Goal: Navigation & Orientation: Find specific page/section

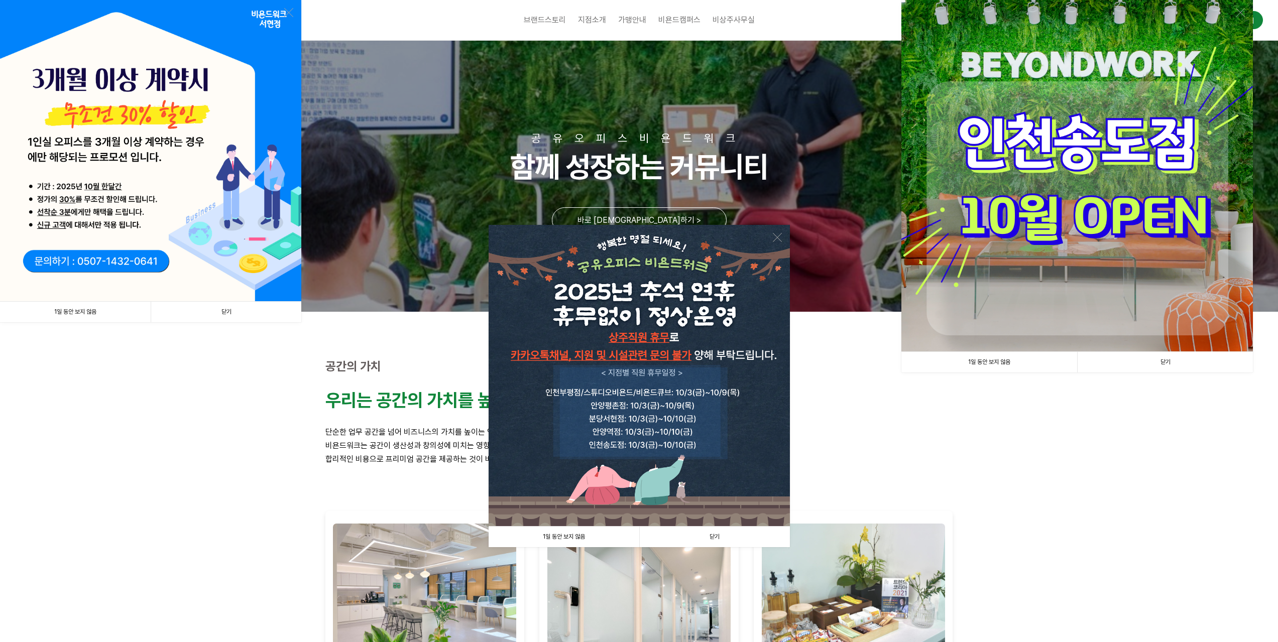
click at [586, 541] on link "1일 동안 보지 않음" at bounding box center [563, 537] width 151 height 21
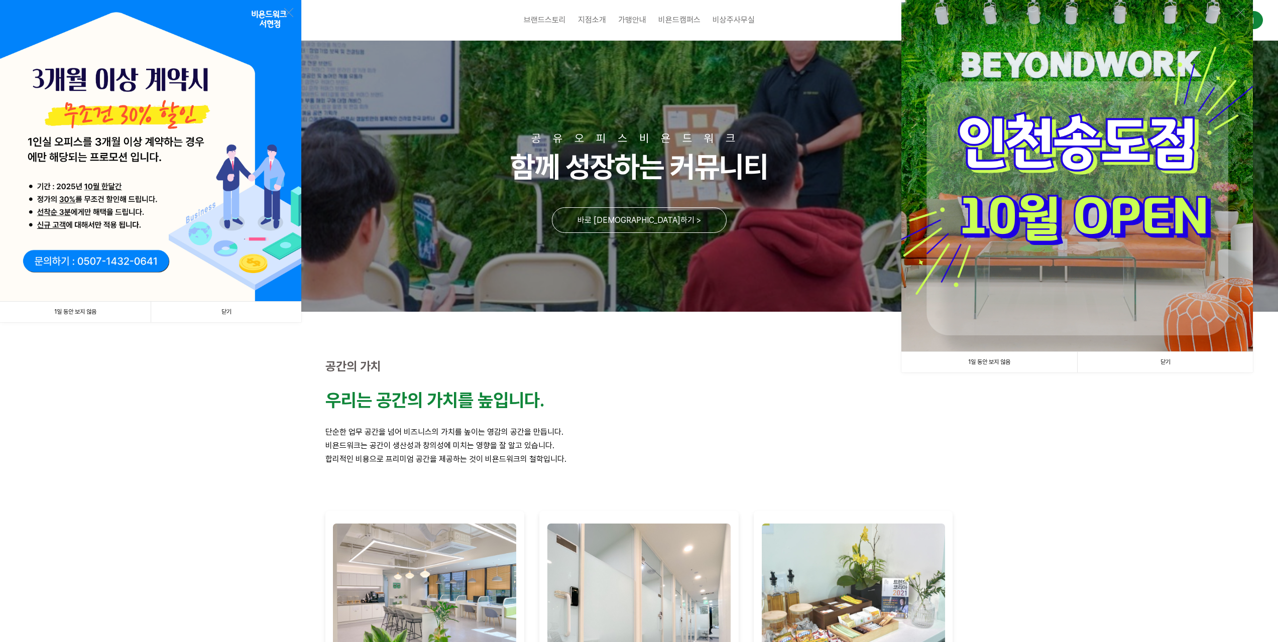
click at [995, 365] on link "1일 동안 보지 않음" at bounding box center [989, 362] width 176 height 21
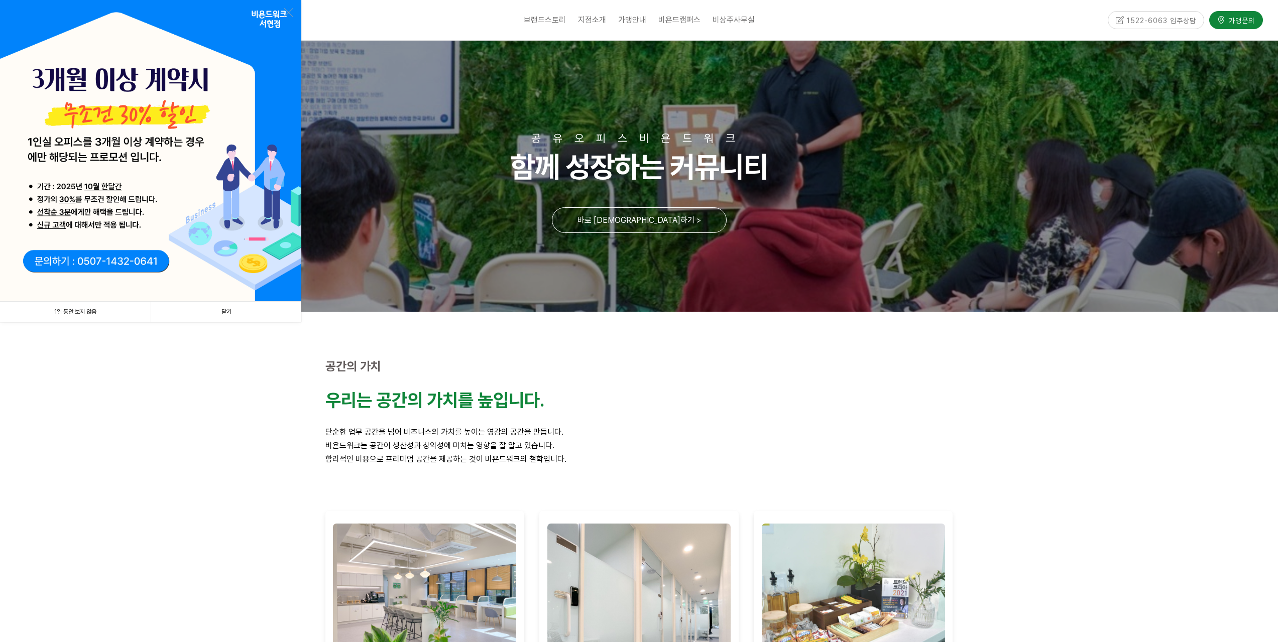
click at [58, 314] on link "1일 동안 보지 않음" at bounding box center [75, 312] width 151 height 21
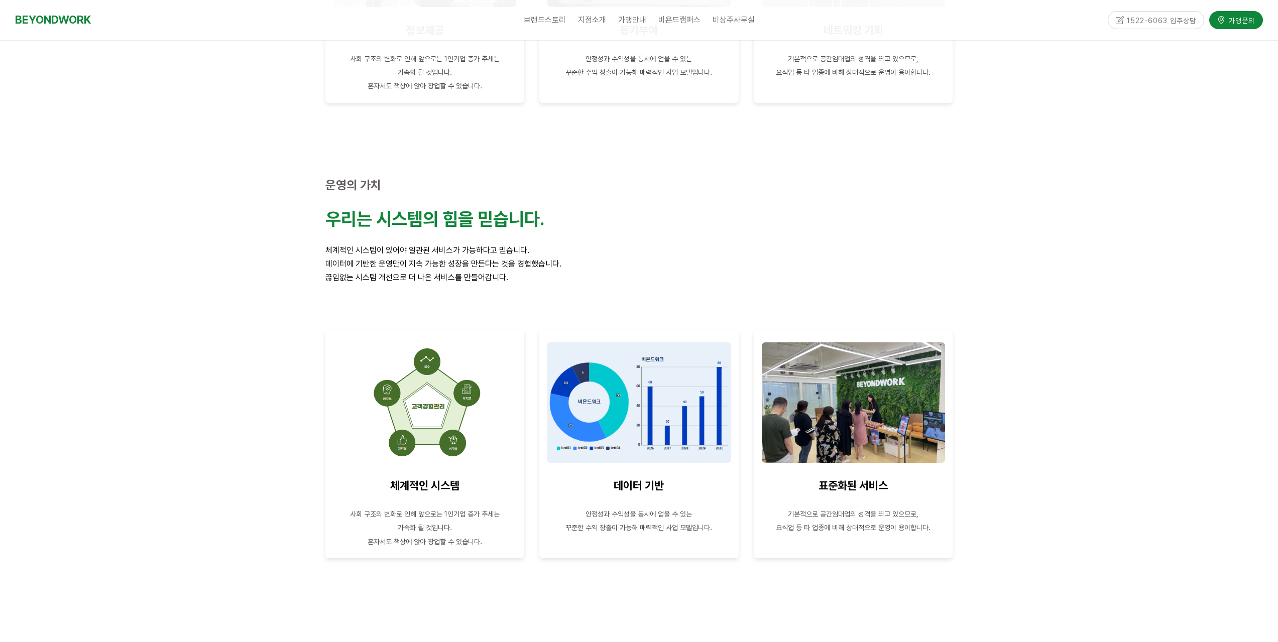
scroll to position [1155, 0]
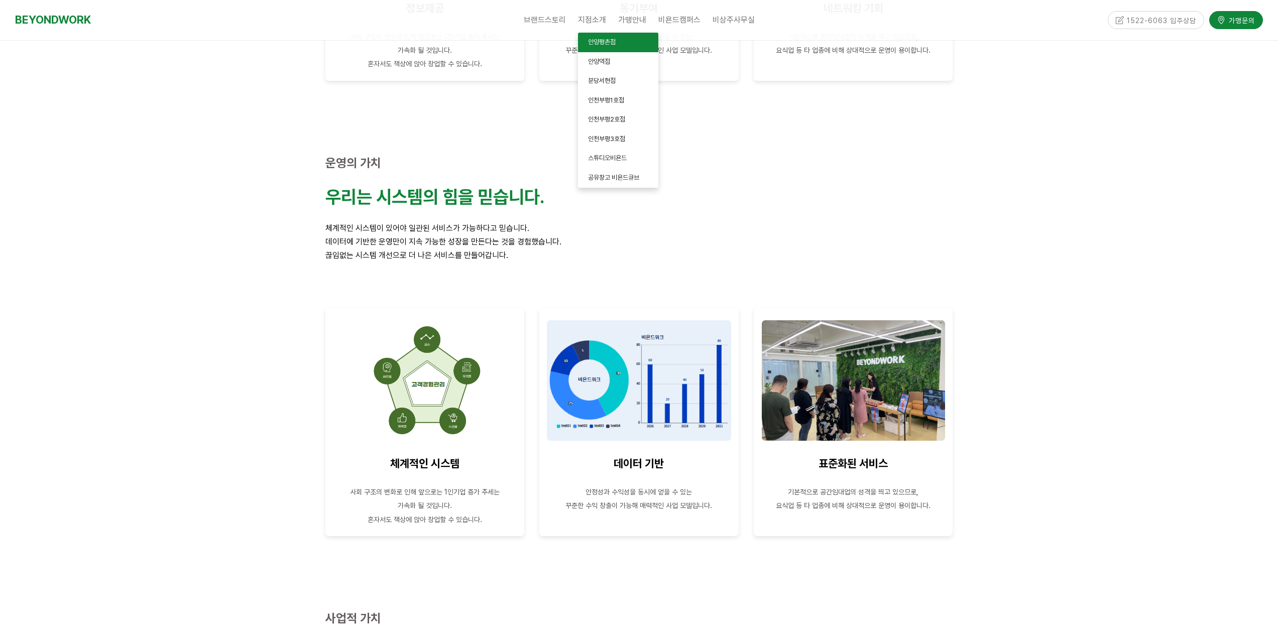
click at [612, 44] on span "안양평촌점" at bounding box center [602, 42] width 28 height 8
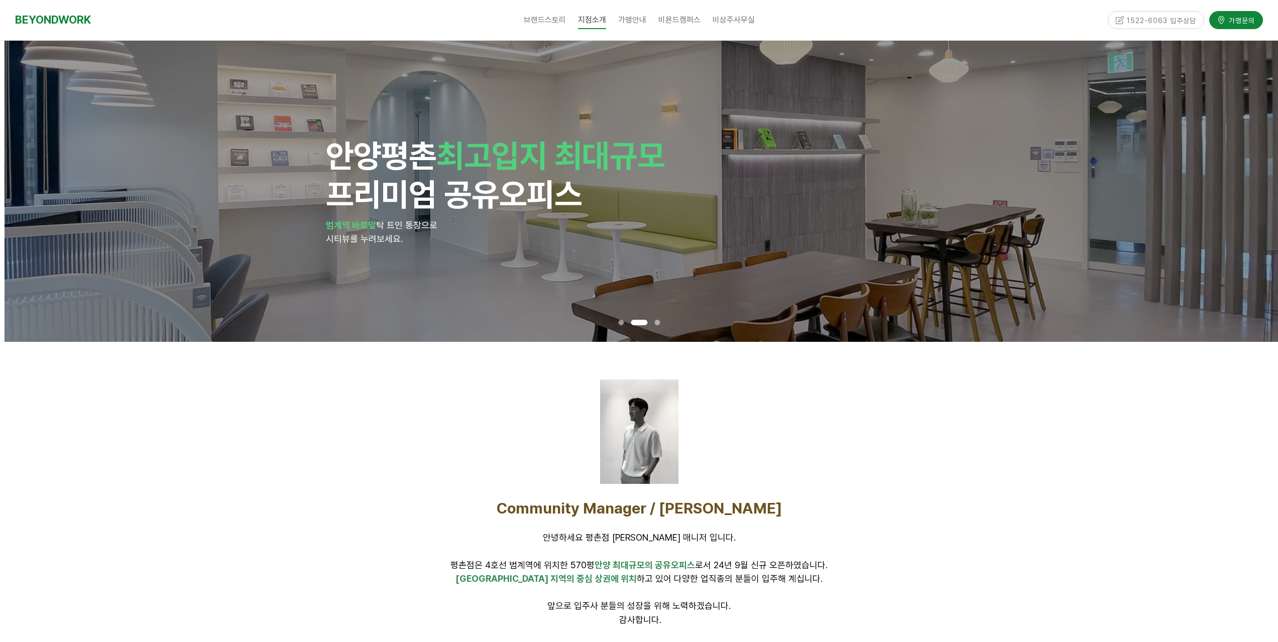
drag, startPoint x: 411, startPoint y: 237, endPoint x: 413, endPoint y: 197, distance: 40.2
click at [414, 196] on div "안양 평촌 최고입지 최대규모 프리미엄 공유오피스 범계역 바로앞 탁 트인 통창으로 시티뷰를 누려보세요." at bounding box center [644, 191] width 636 height 109
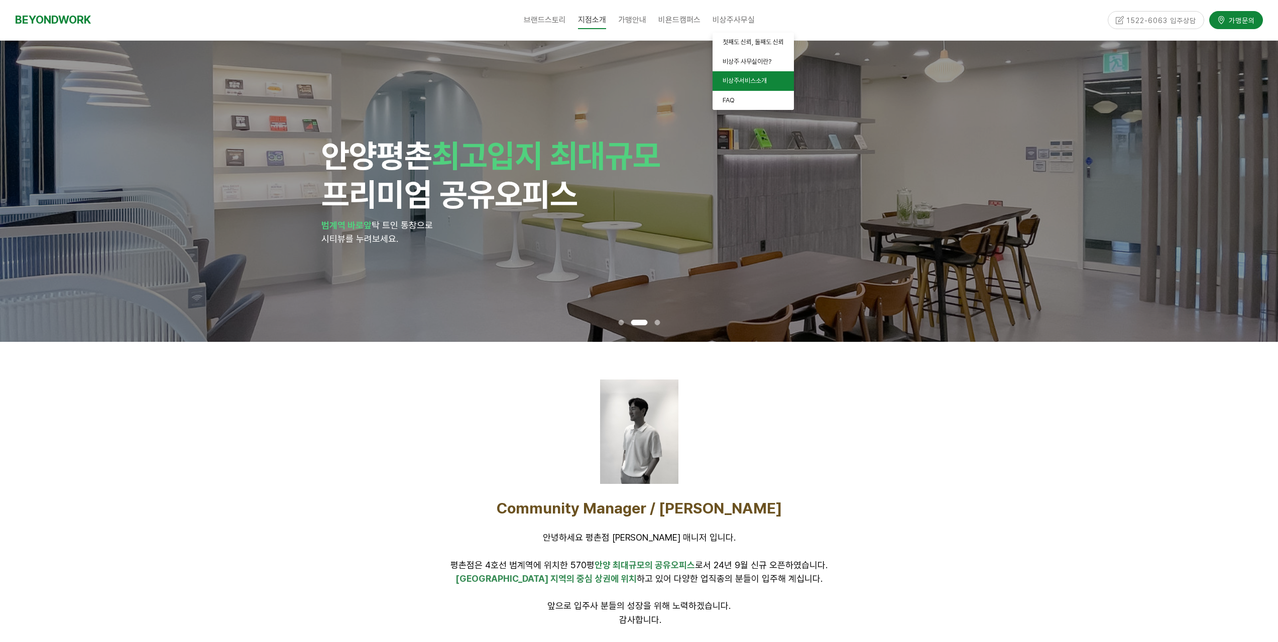
click at [747, 77] on span "비상주서비스소개" at bounding box center [744, 81] width 44 height 8
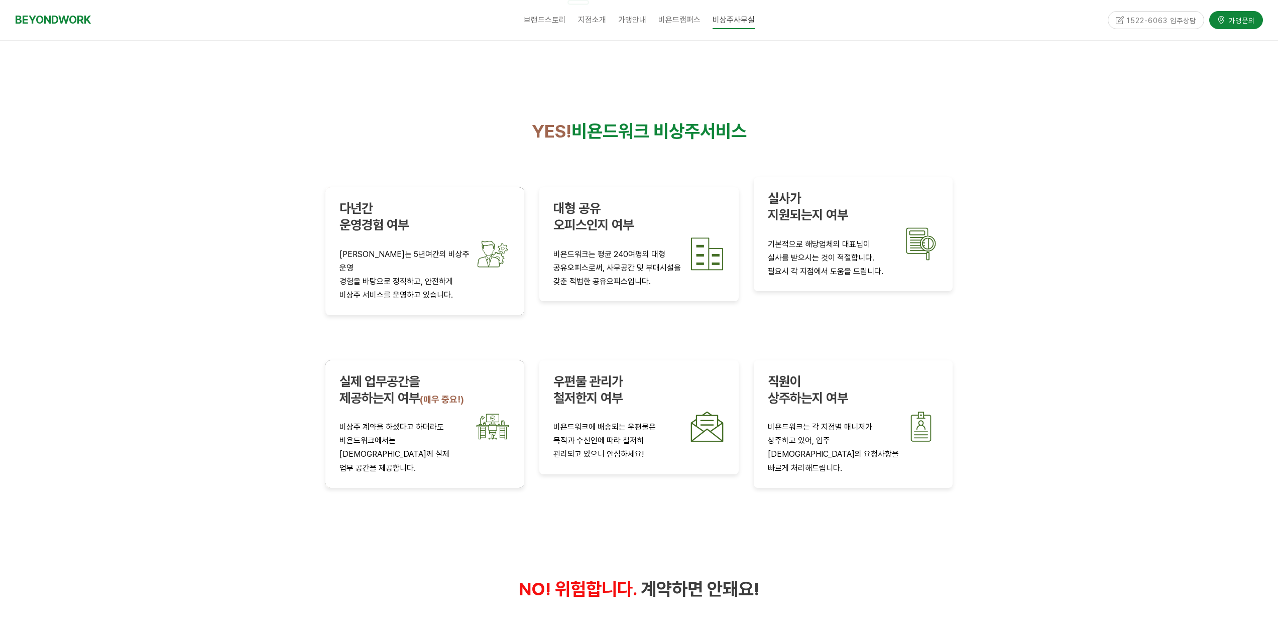
scroll to position [1732, 0]
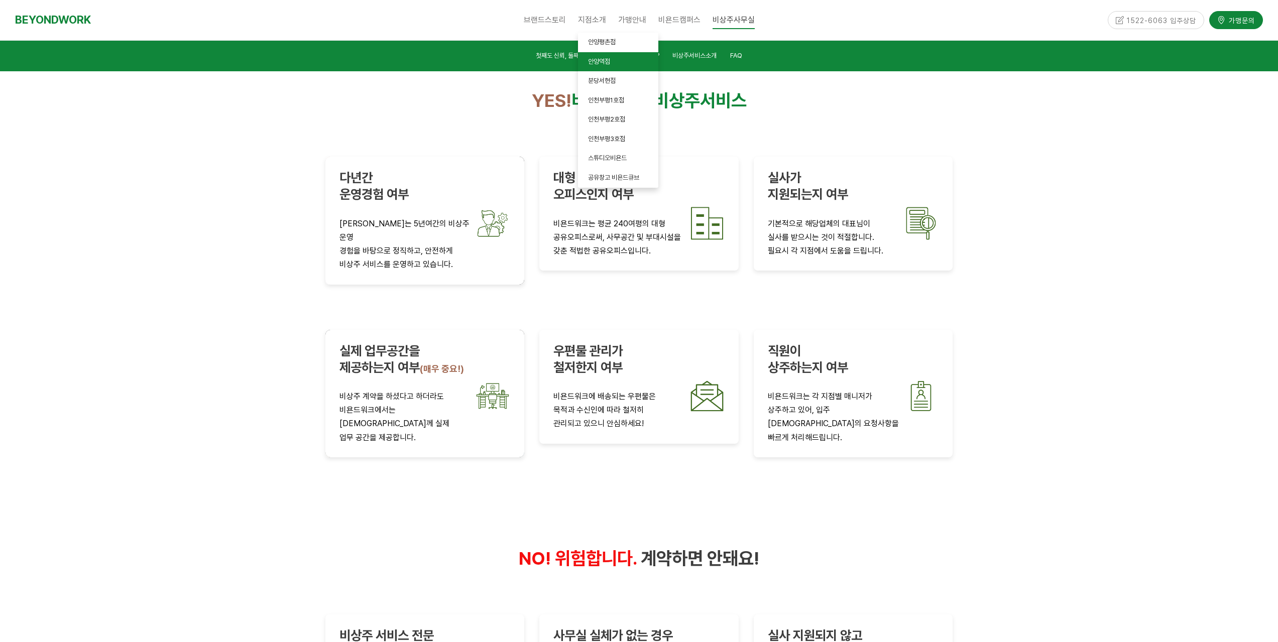
click at [611, 59] on link "안양역점" at bounding box center [618, 62] width 80 height 20
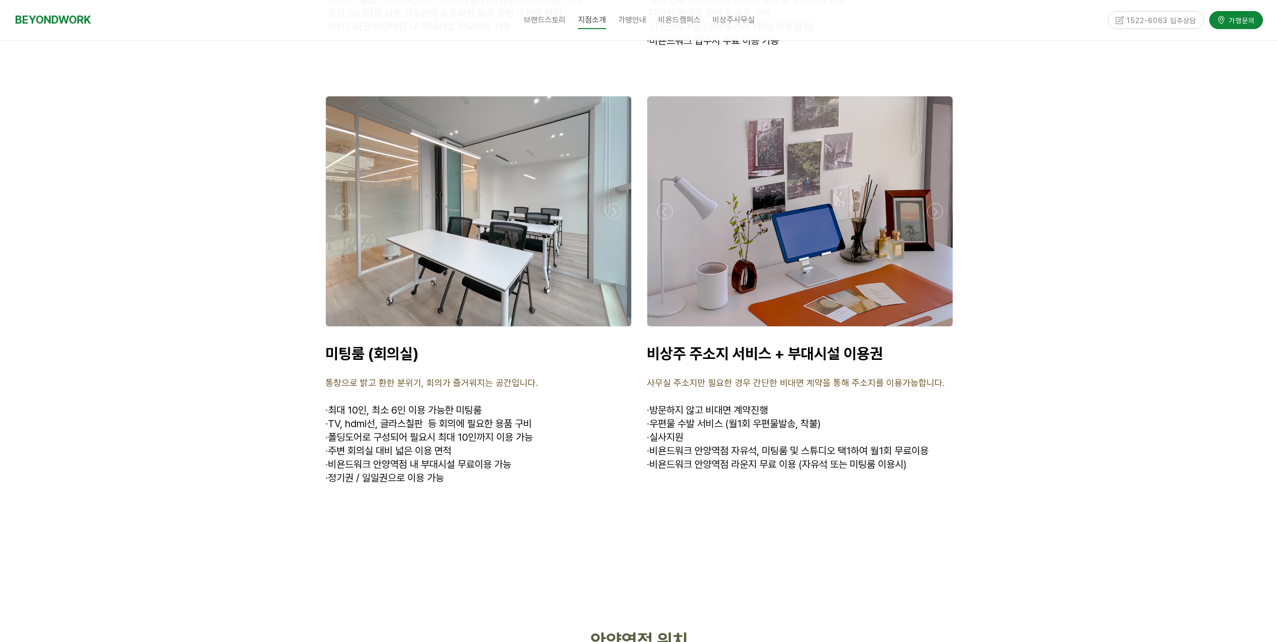
scroll to position [3607, 0]
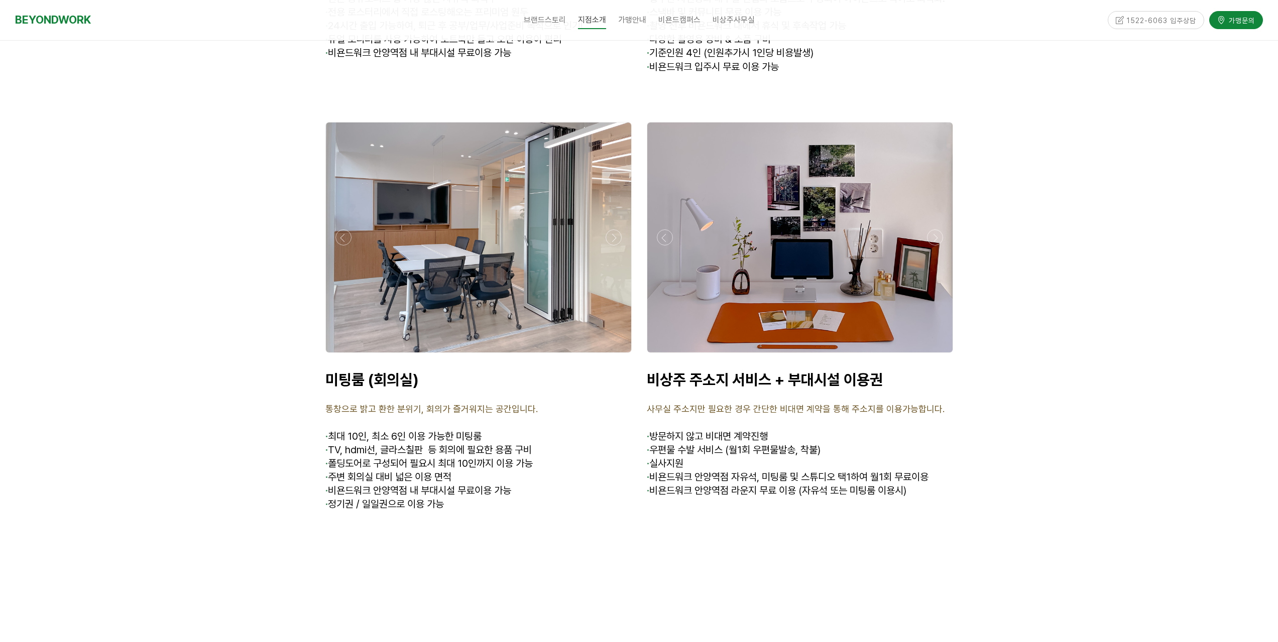
click at [914, 489] on div "비상주 주소지 서비스 + 부대시설 이용권 사무실 주소지만 필요한 경우 간단한 비대면 계약을 통해 주소지를 이용가능합니다. · 방문하지 않고 비…" at bounding box center [799, 434] width 321 height 143
